Goal: Task Accomplishment & Management: Use online tool/utility

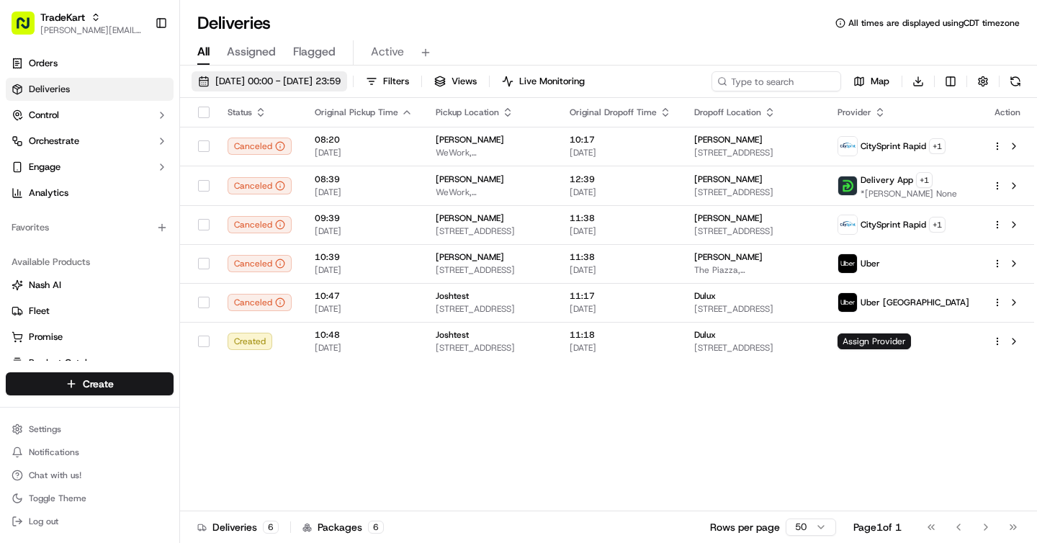
click at [311, 81] on span "[DATE] 00:00 - [DATE] 23:59" at bounding box center [277, 81] width 125 height 13
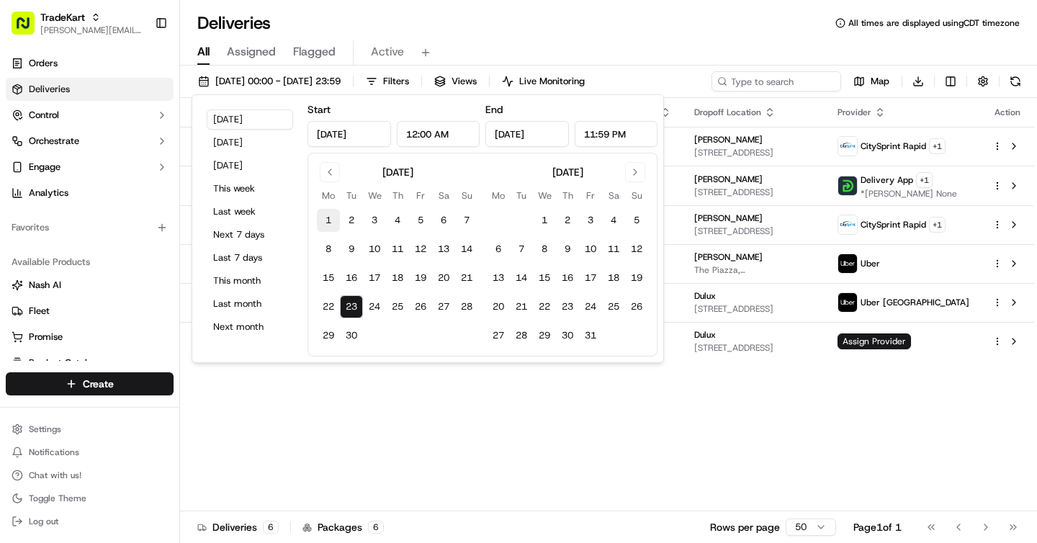
click at [332, 219] on button "1" at bounding box center [328, 220] width 23 height 23
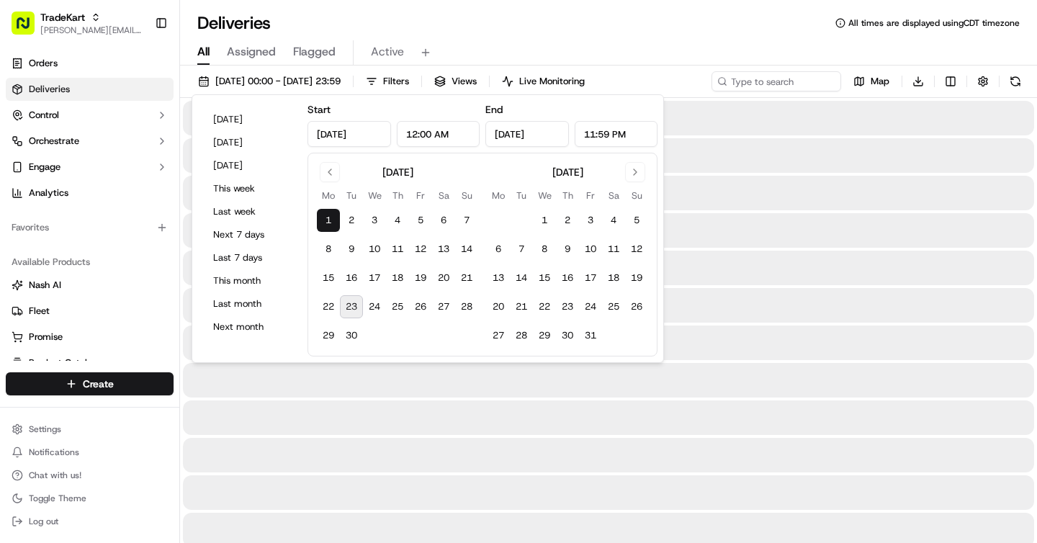
type input "[DATE]"
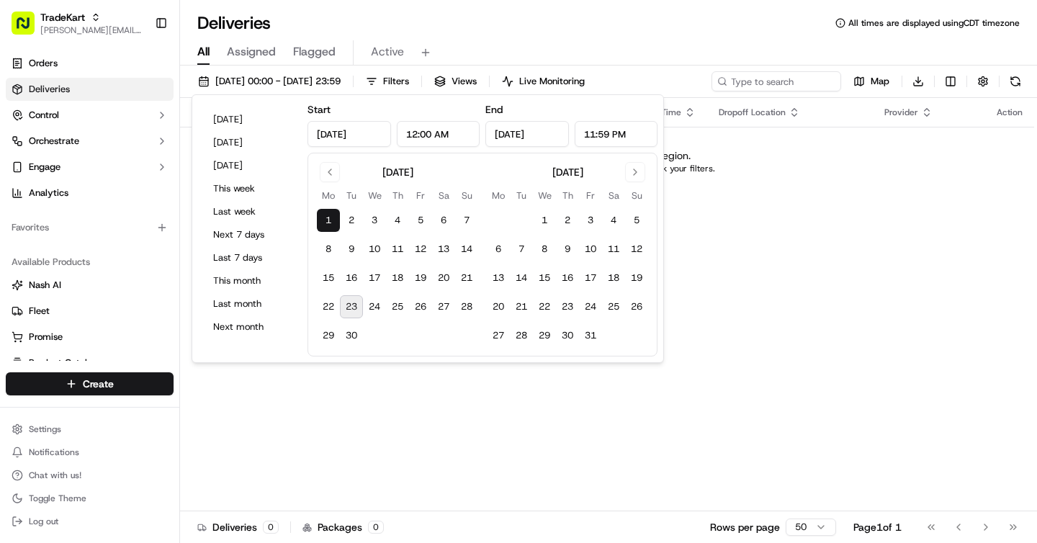
click at [353, 304] on button "23" at bounding box center [351, 306] width 23 height 23
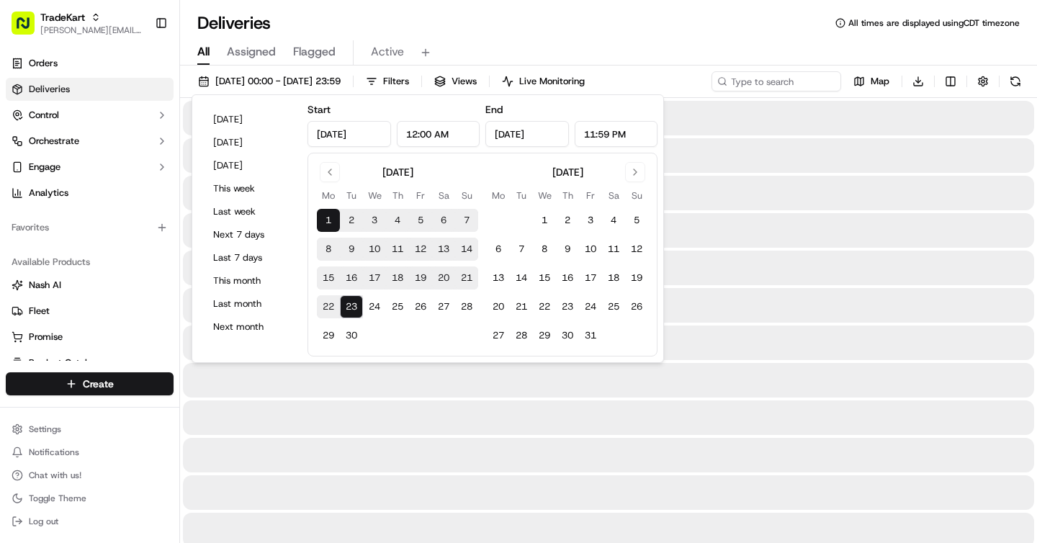
type input "[DATE]"
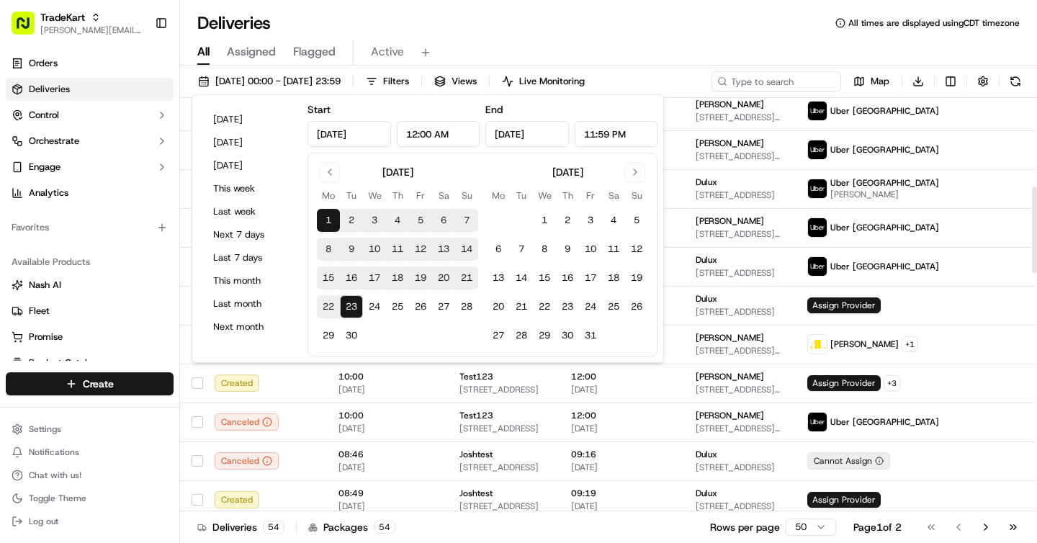
scroll to position [445, 0]
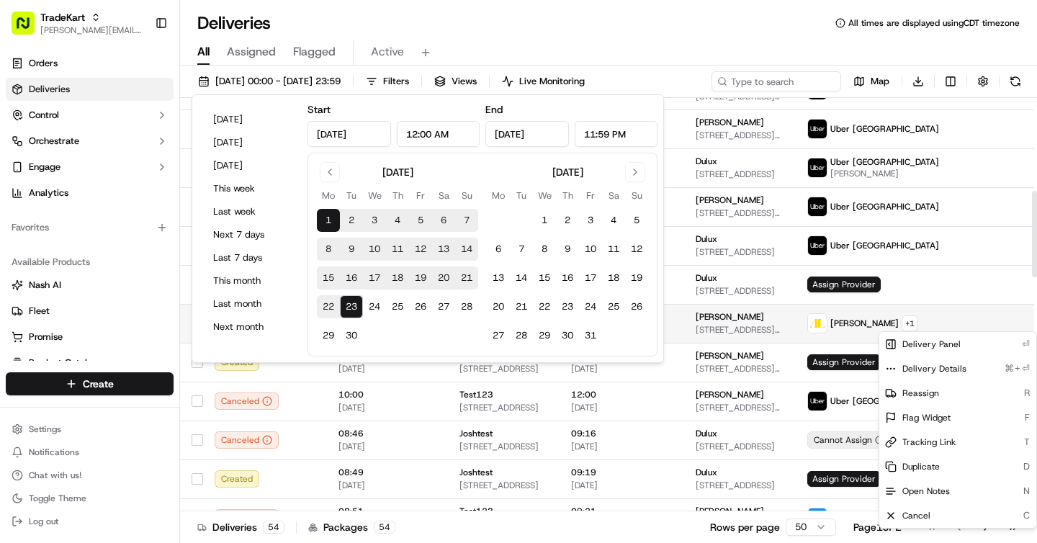
click at [999, 325] on html "TradeKart [PERSON_NAME][EMAIL_ADDRESS][DOMAIN_NAME] Toggle Sidebar Orders Deliv…" at bounding box center [518, 271] width 1037 height 543
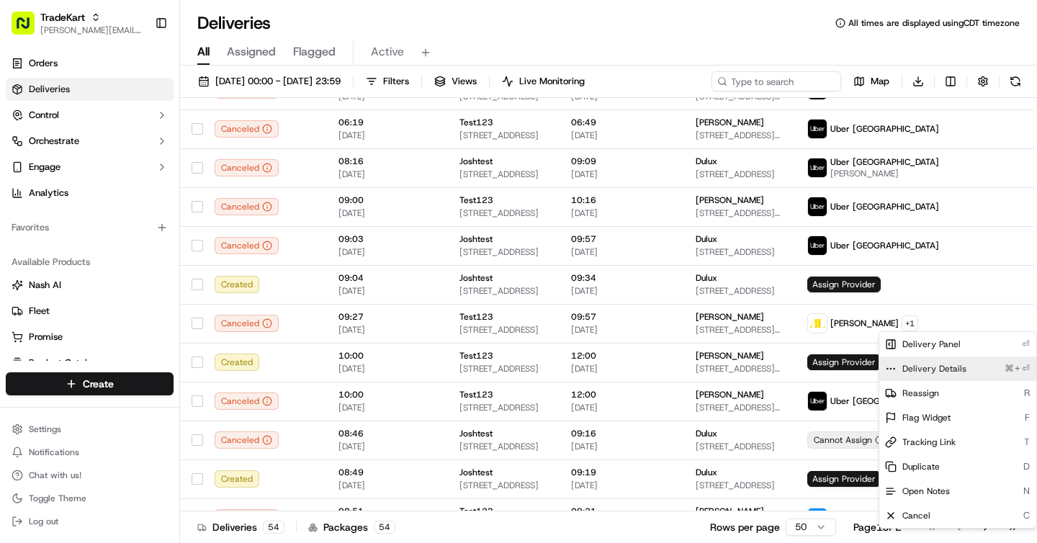
click at [947, 366] on span "Delivery Details" at bounding box center [934, 369] width 64 height 12
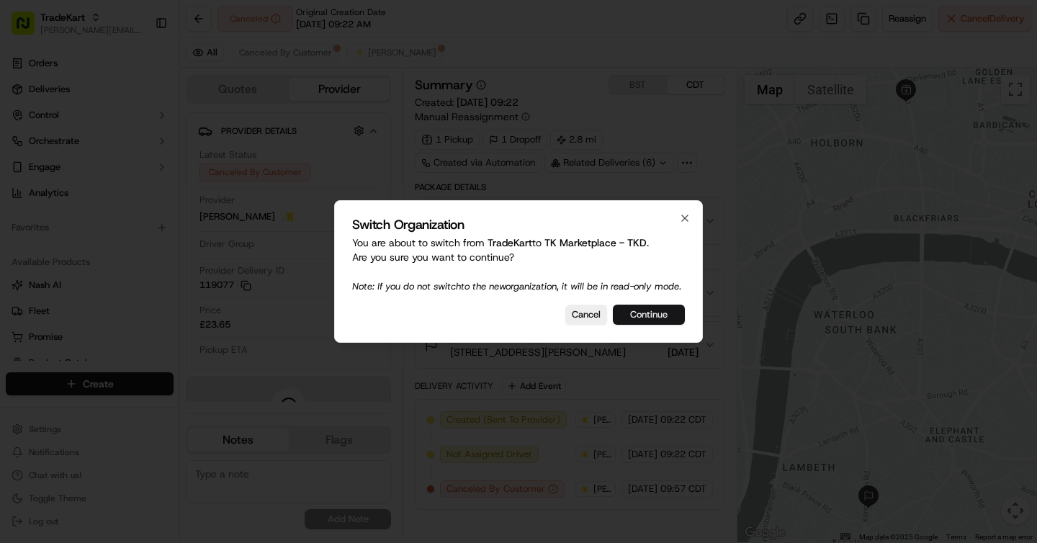
click at [651, 324] on button "Continue" at bounding box center [649, 315] width 72 height 20
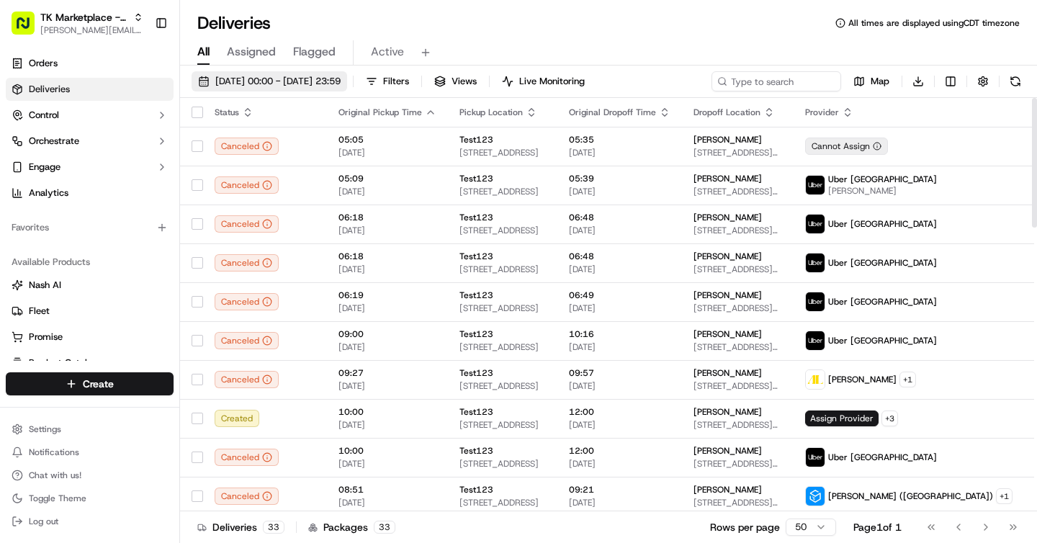
click at [336, 85] on span "[DATE] 00:00 - [DATE] 23:59" at bounding box center [277, 81] width 125 height 13
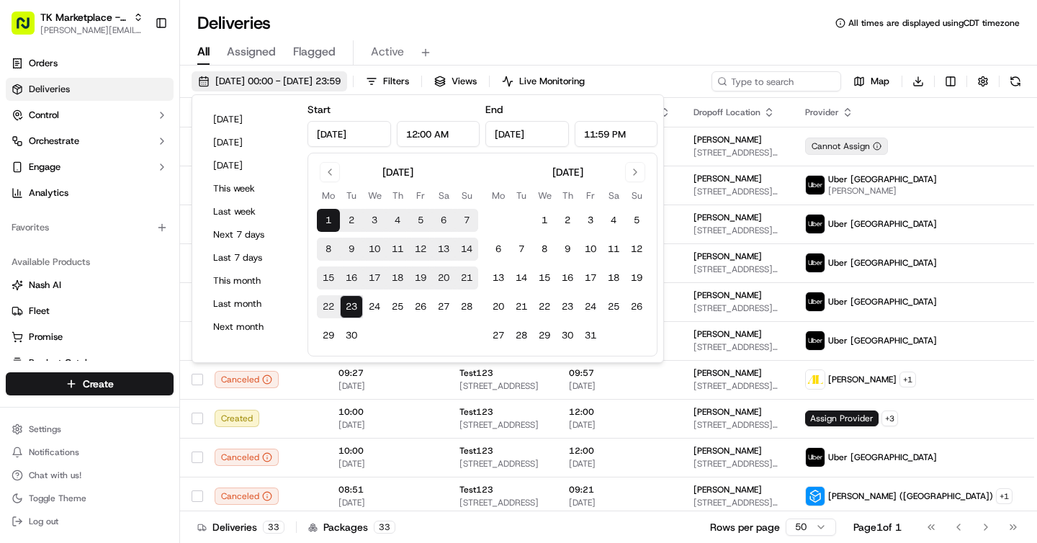
click at [321, 85] on span "[DATE] 00:00 - [DATE] 23:59" at bounding box center [277, 81] width 125 height 13
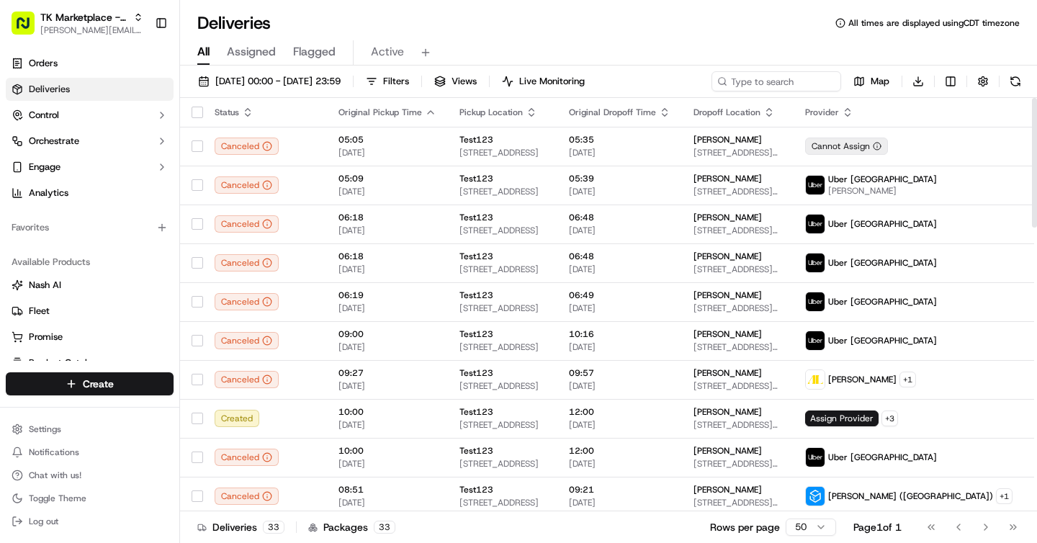
click at [436, 117] on icon "button" at bounding box center [431, 113] width 12 height 12
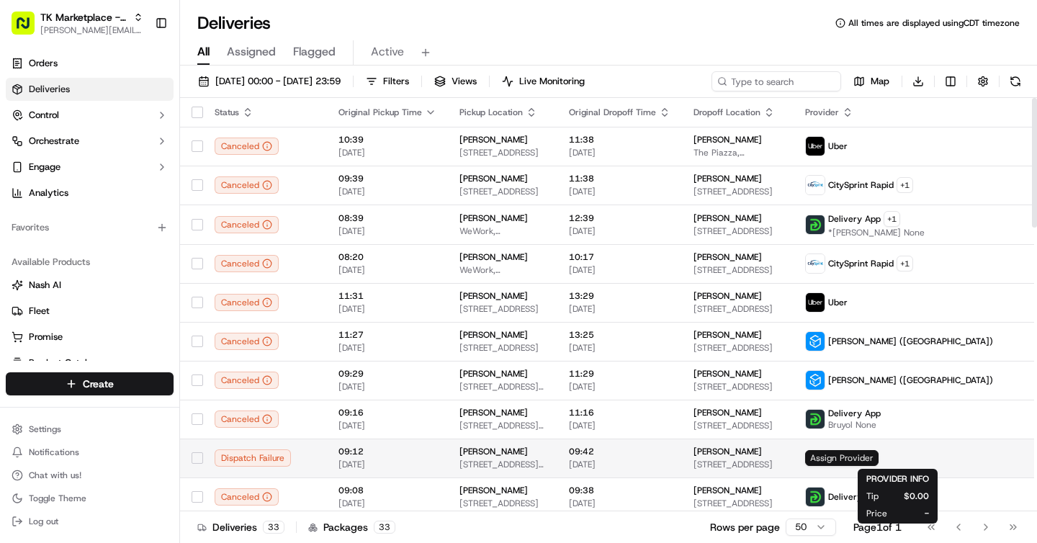
click at [878, 459] on span "Assign Provider" at bounding box center [841, 458] width 73 height 16
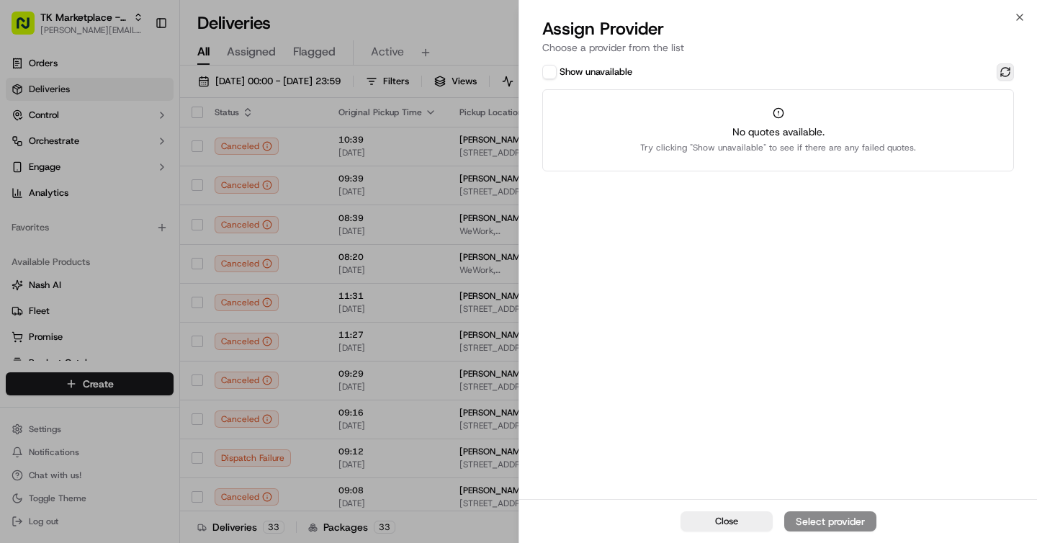
click at [1000, 73] on button at bounding box center [1004, 71] width 17 height 17
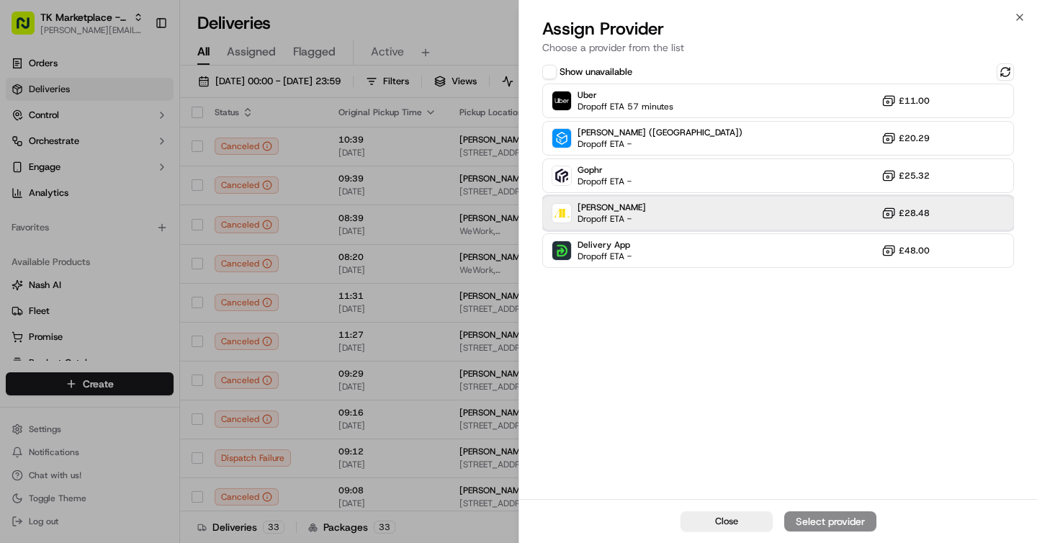
click at [695, 215] on div "Addison Lee Dropoff ETA - £28.48" at bounding box center [778, 213] width 472 height 35
click at [730, 518] on span "Close" at bounding box center [726, 521] width 23 height 13
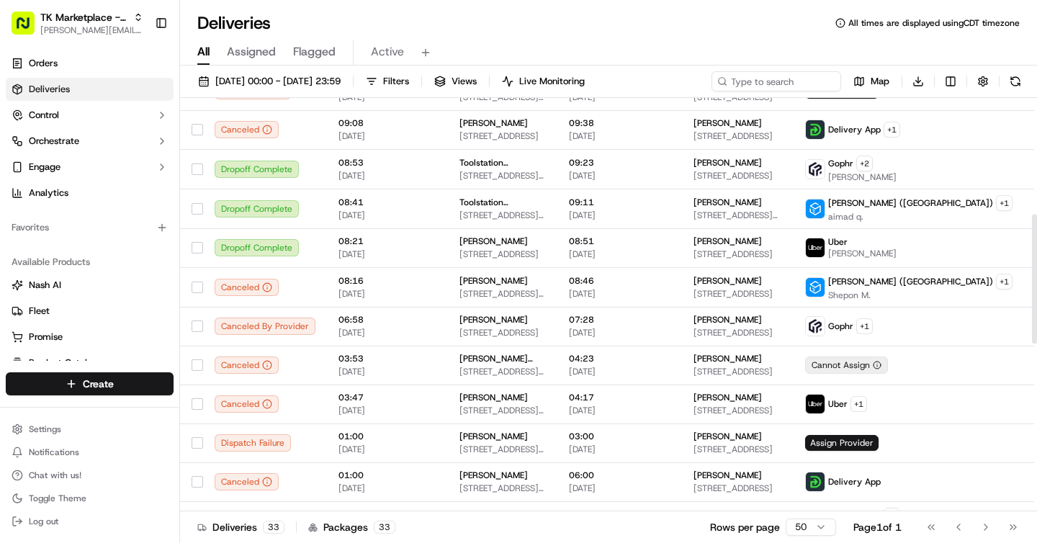
scroll to position [369, 0]
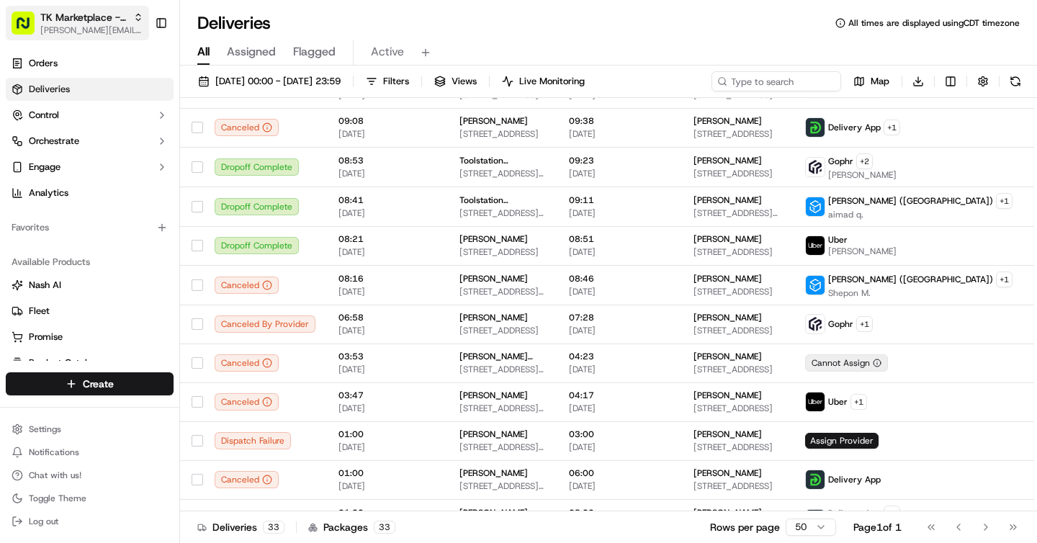
click at [91, 35] on span "[PERSON_NAME][EMAIL_ADDRESS][DOMAIN_NAME]" at bounding box center [91, 30] width 103 height 12
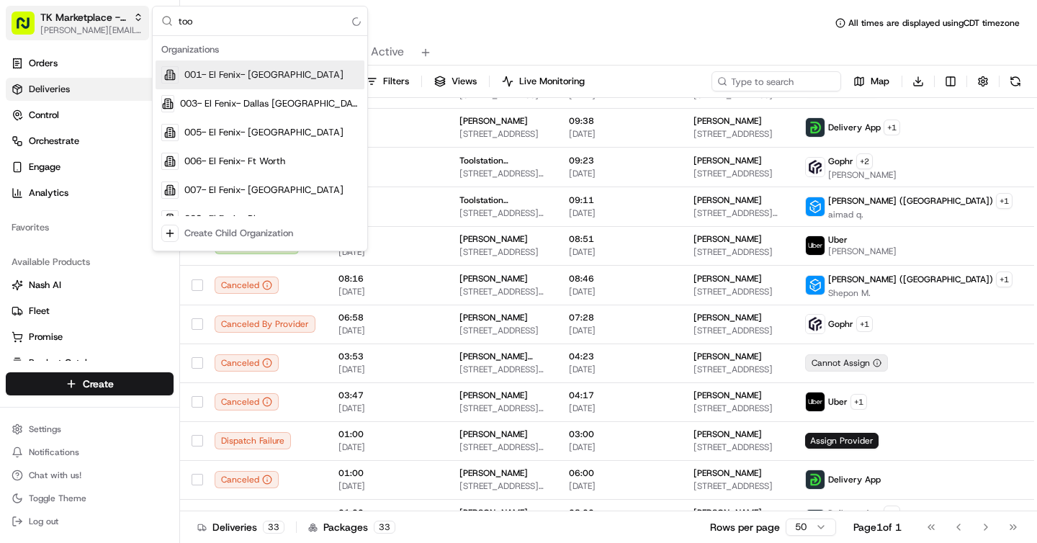
type input "tool"
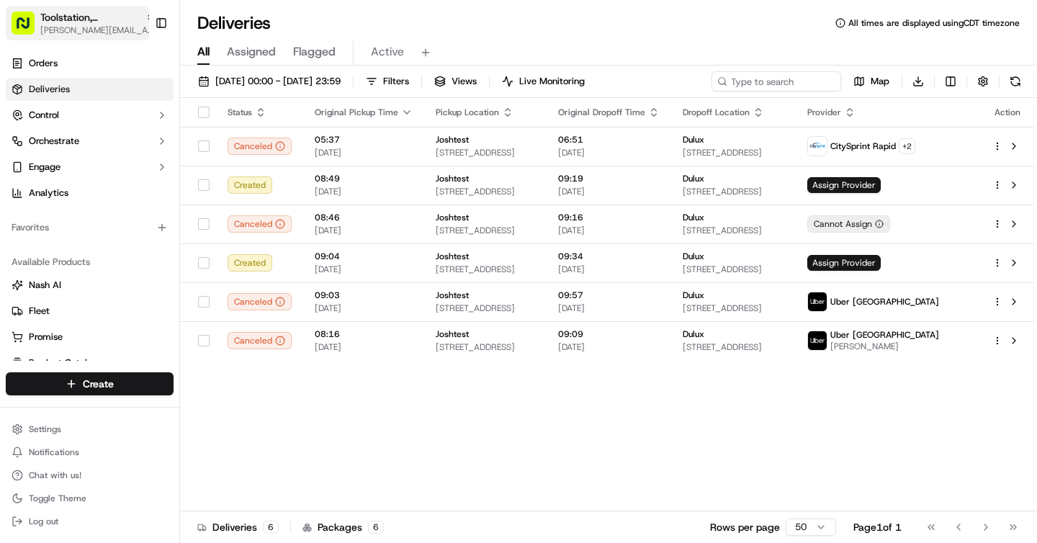
click at [82, 31] on span "[PERSON_NAME][EMAIL_ADDRESS][DOMAIN_NAME]" at bounding box center [97, 30] width 115 height 12
